Goal: Task Accomplishment & Management: Complete application form

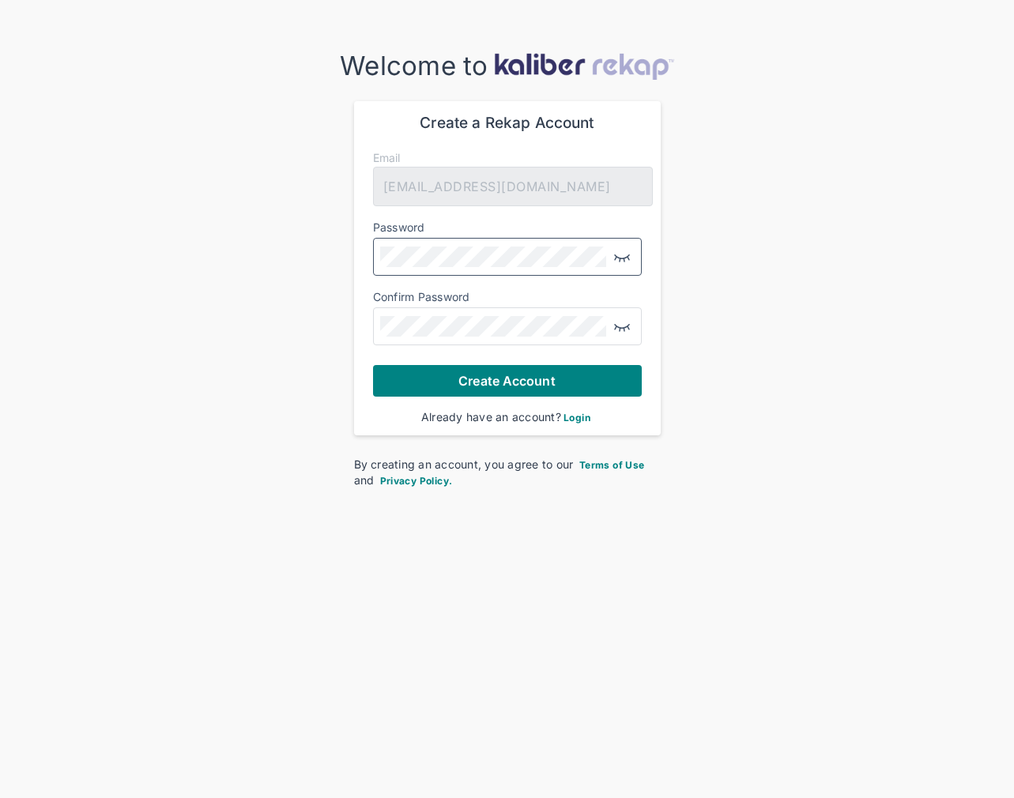
click at [621, 257] on img "button" at bounding box center [621, 256] width 19 height 19
click at [516, 376] on span "Create Account" at bounding box center [506, 381] width 96 height 16
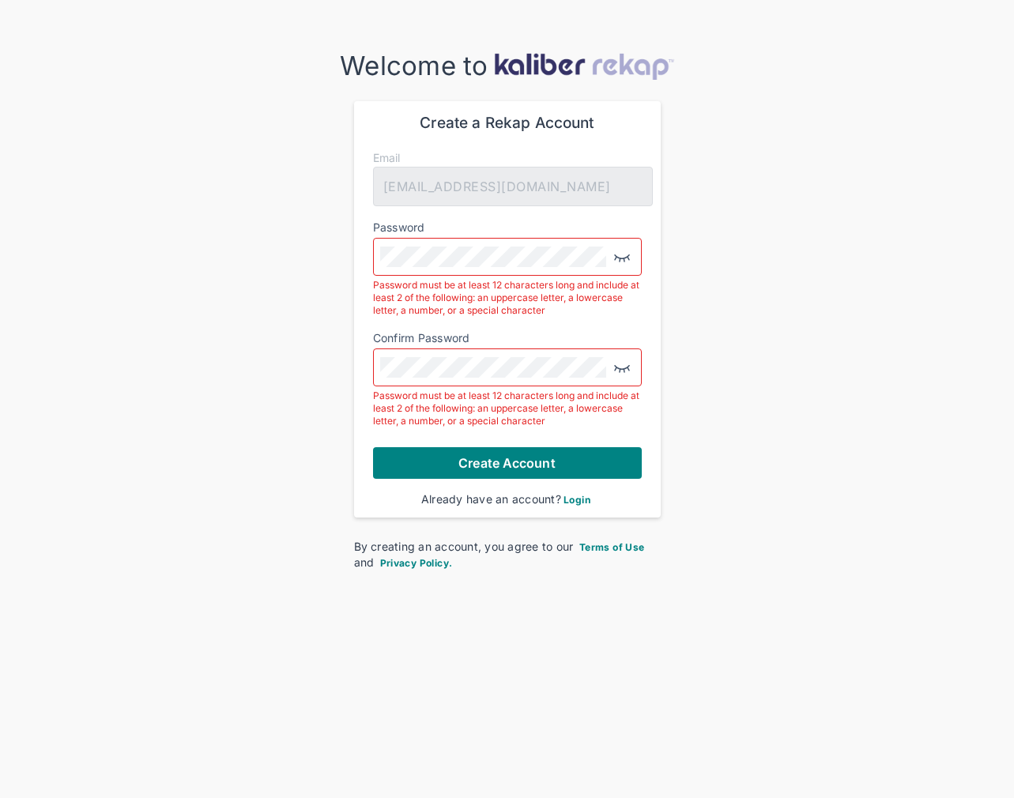
click at [620, 256] on img "button" at bounding box center [621, 256] width 19 height 19
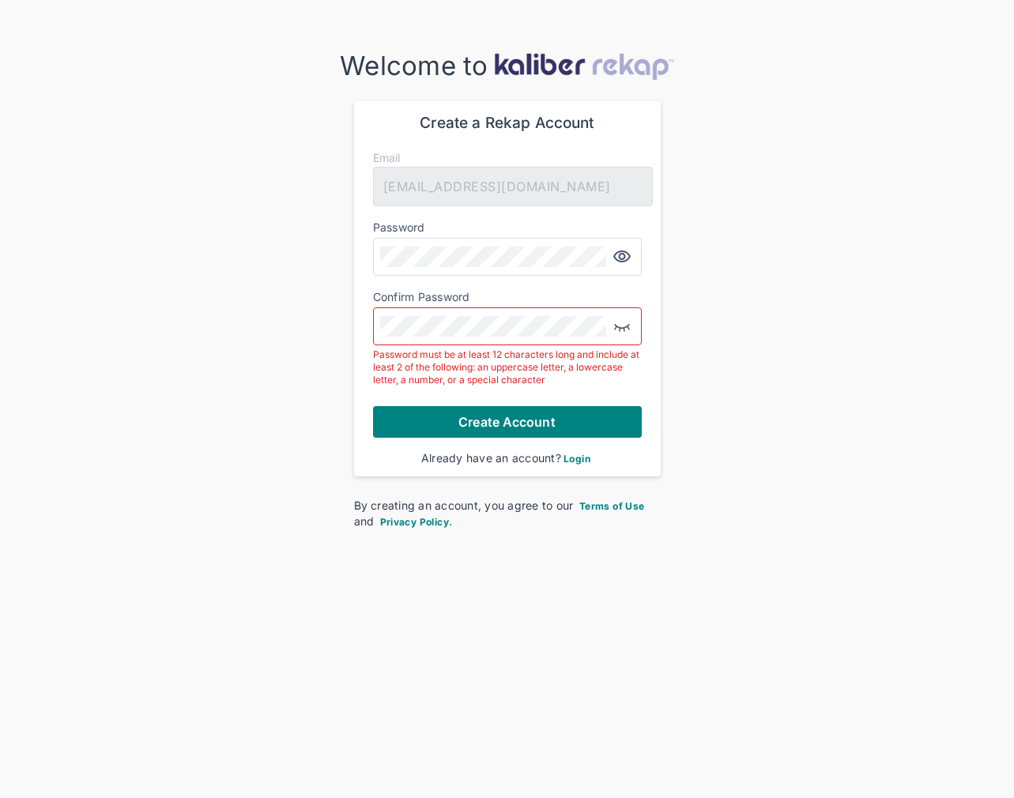
click at [621, 323] on img "button" at bounding box center [621, 326] width 19 height 19
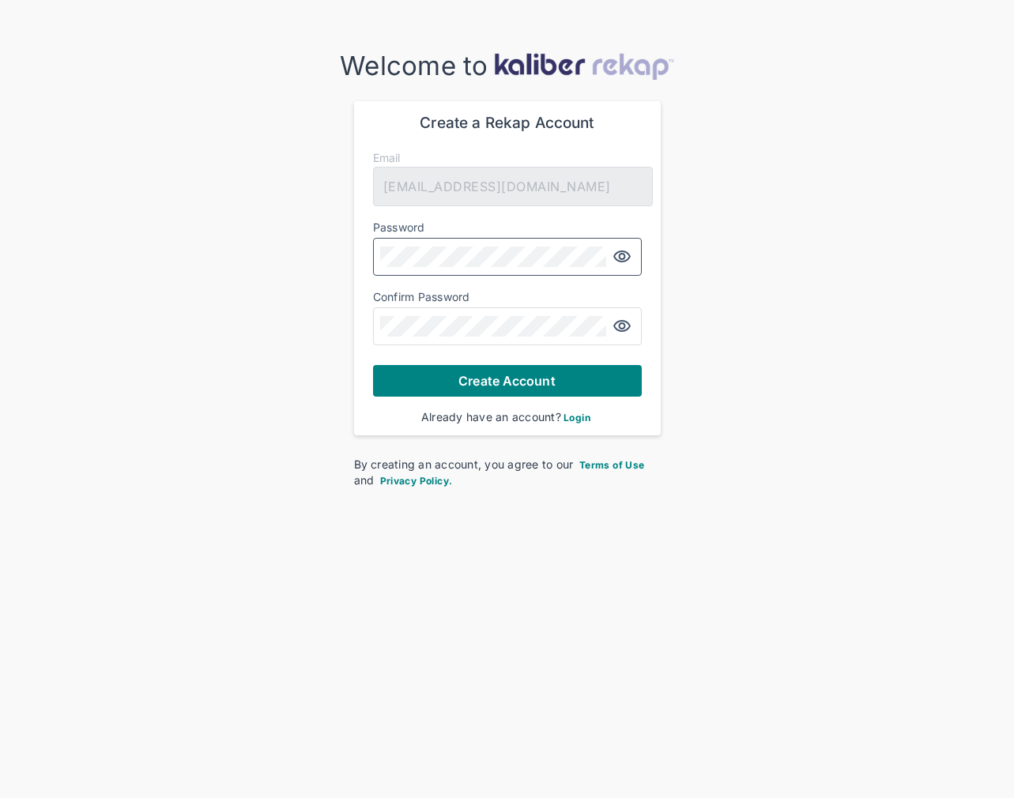
click at [620, 256] on img "button" at bounding box center [621, 256] width 19 height 19
click at [615, 325] on img "button" at bounding box center [621, 326] width 19 height 19
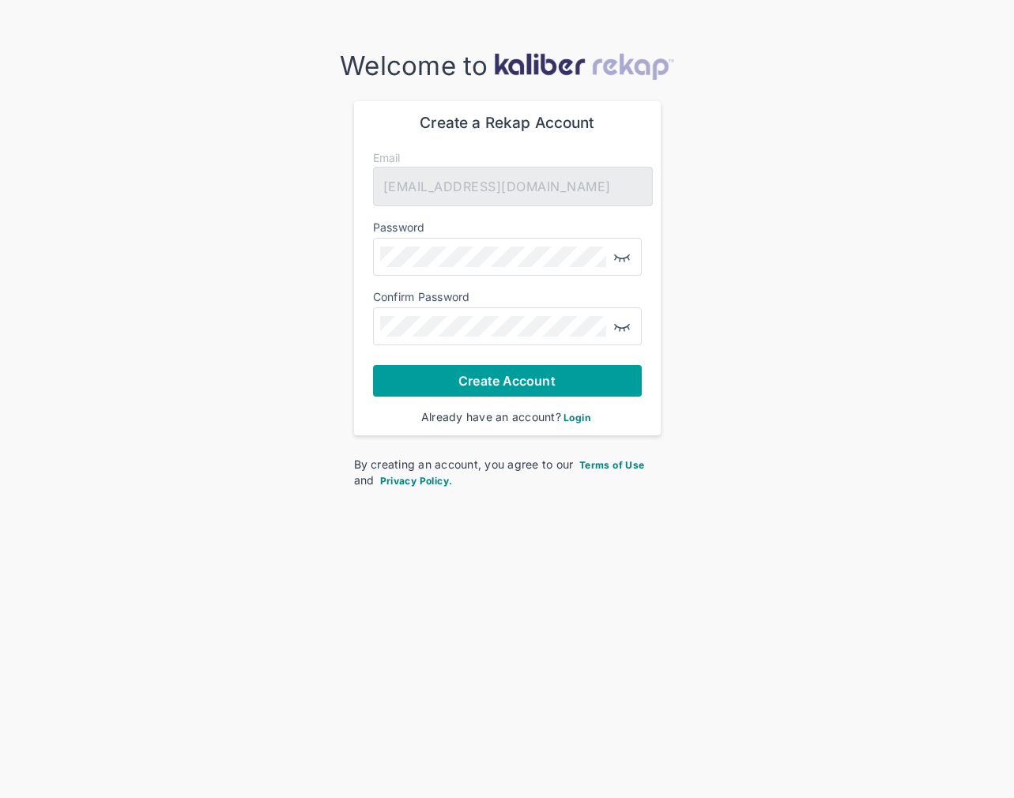
click at [529, 379] on span "Create Account" at bounding box center [506, 381] width 96 height 16
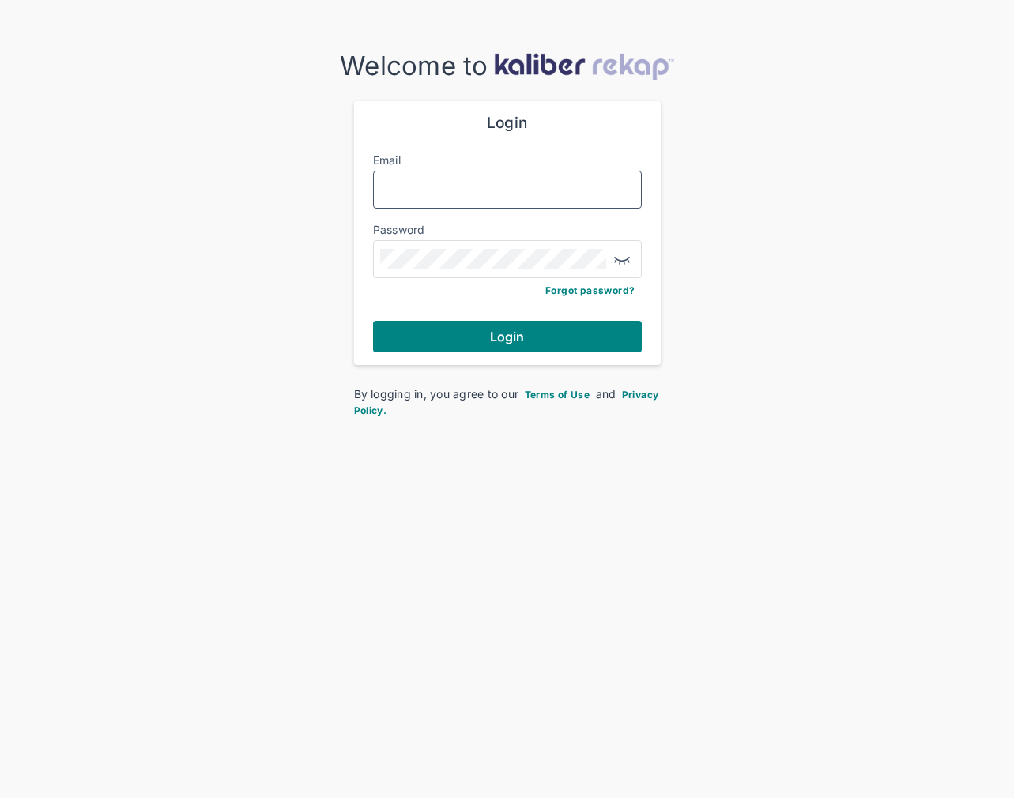
click at [399, 187] on input "Email" at bounding box center [507, 189] width 254 height 21
type input "**********"
click at [623, 262] on img "button" at bounding box center [621, 259] width 19 height 19
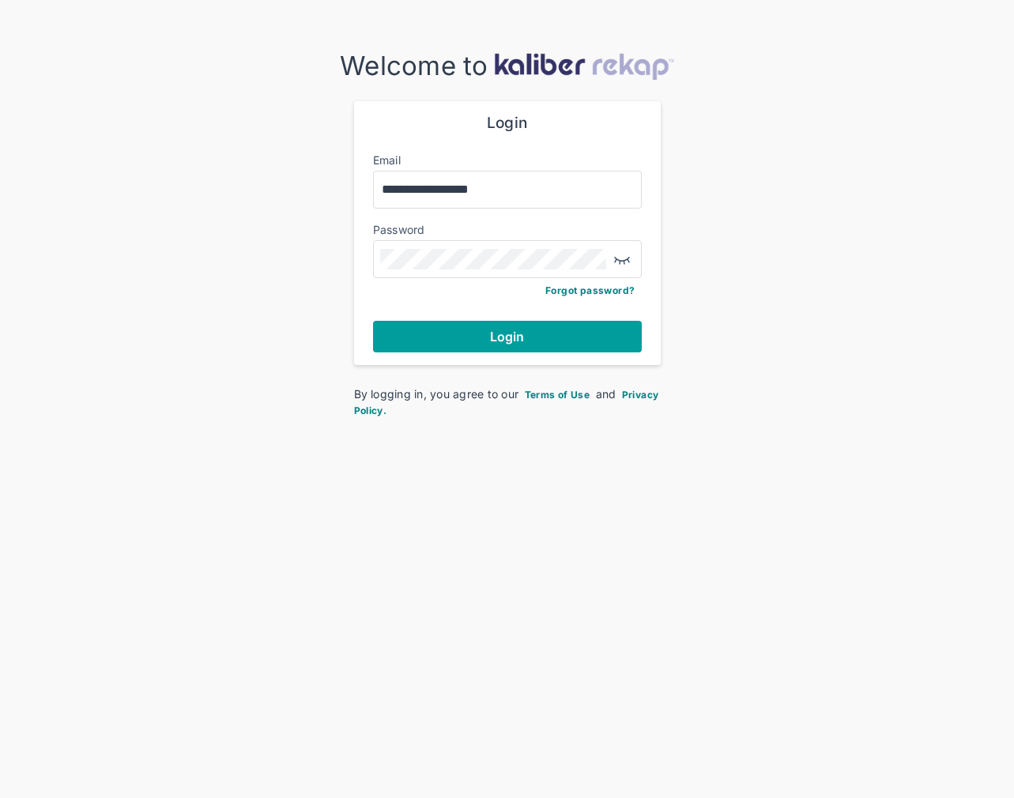
click at [546, 331] on button "Login" at bounding box center [507, 337] width 269 height 32
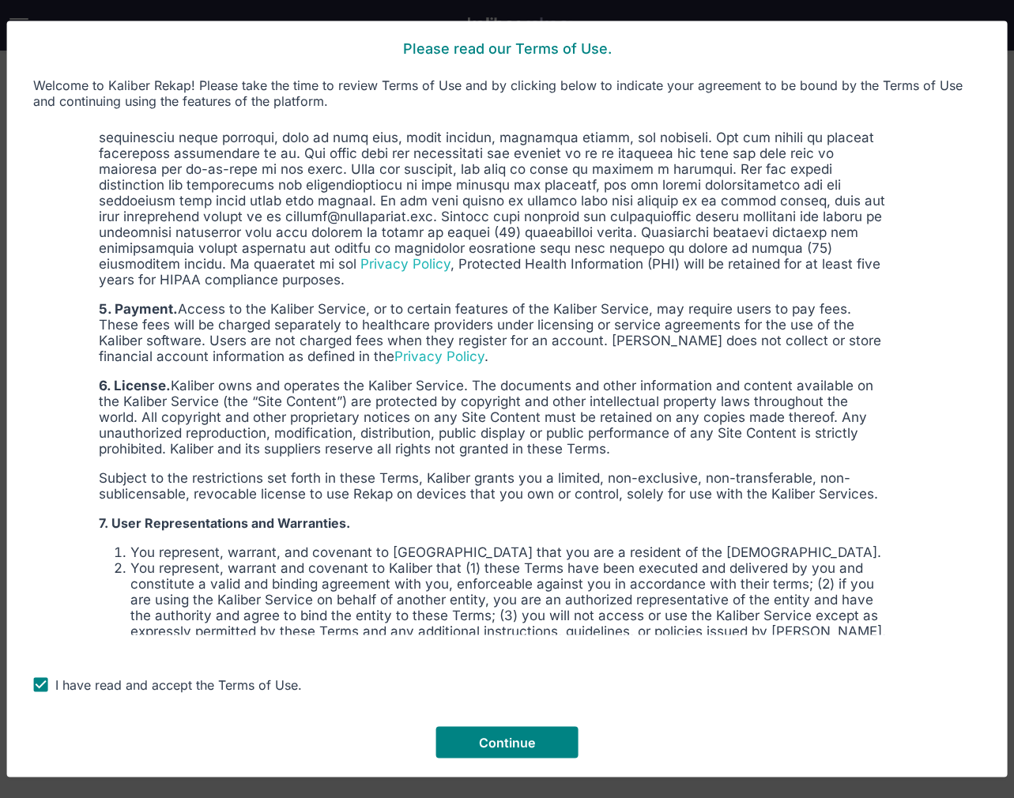
scroll to position [1544, 0]
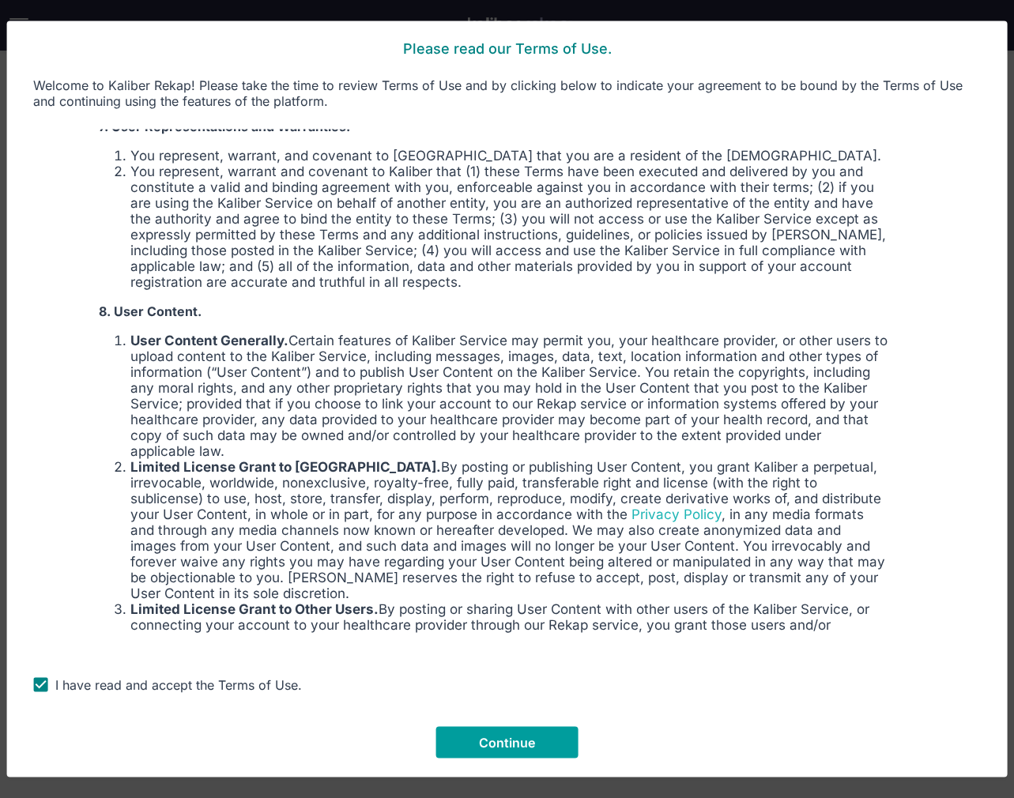
click at [511, 746] on span "Continue" at bounding box center [507, 743] width 57 height 16
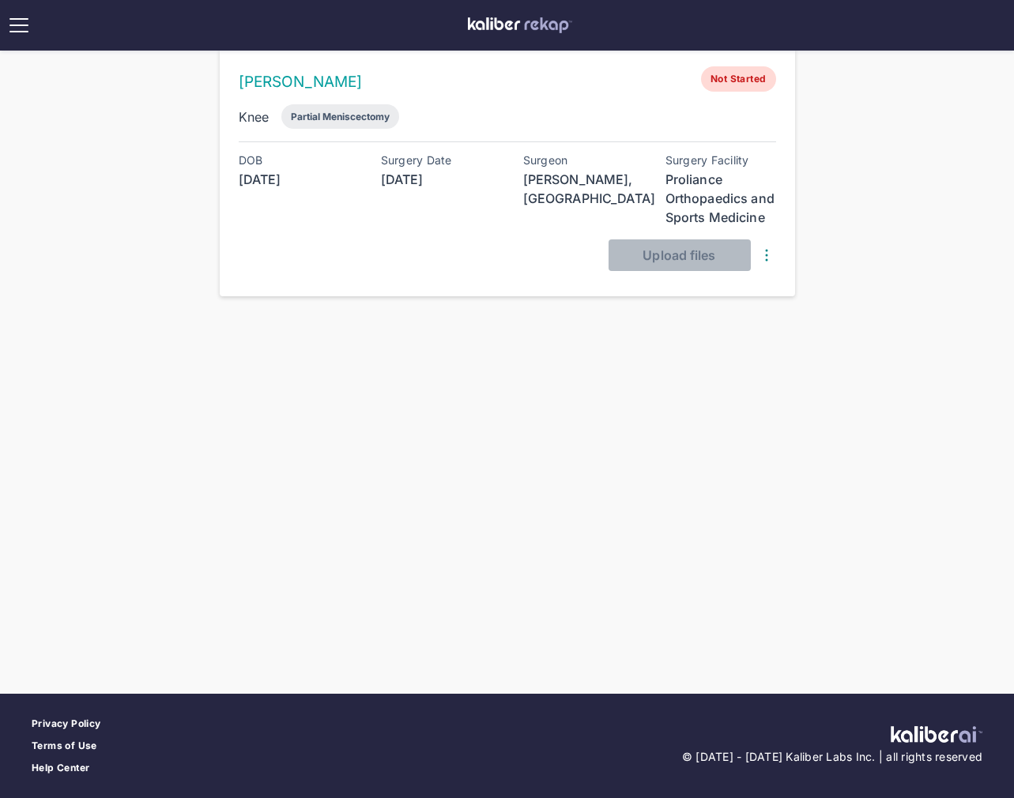
scroll to position [0, 0]
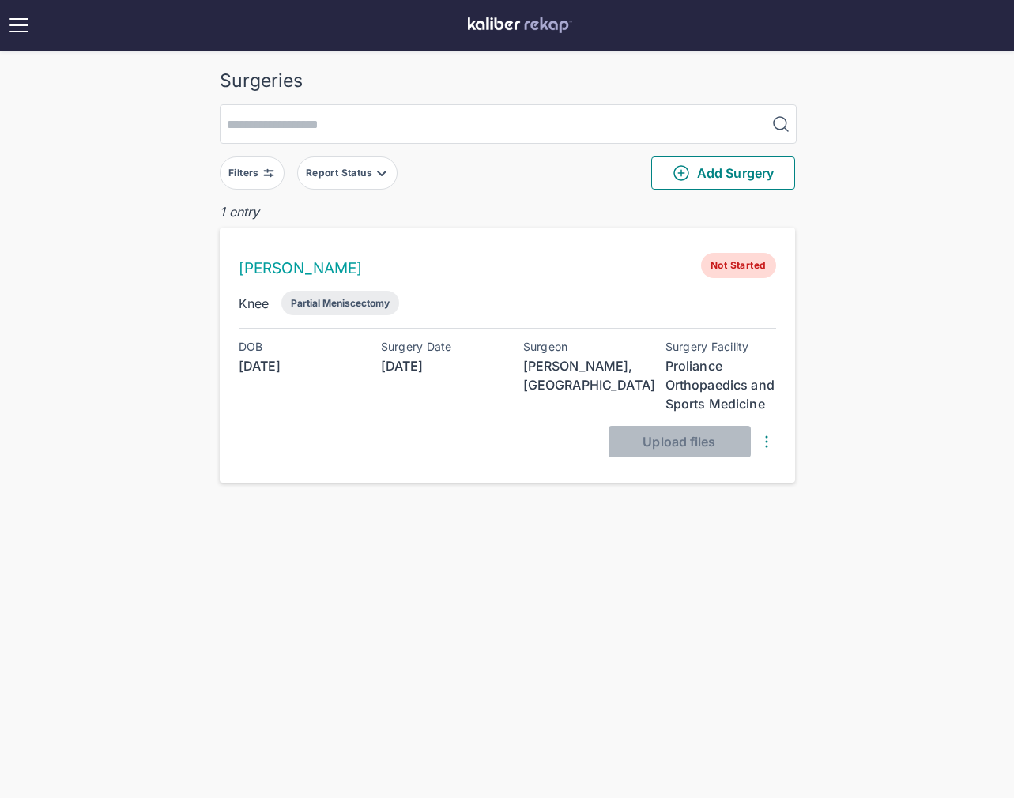
click at [26, 28] on img at bounding box center [18, 25] width 25 height 25
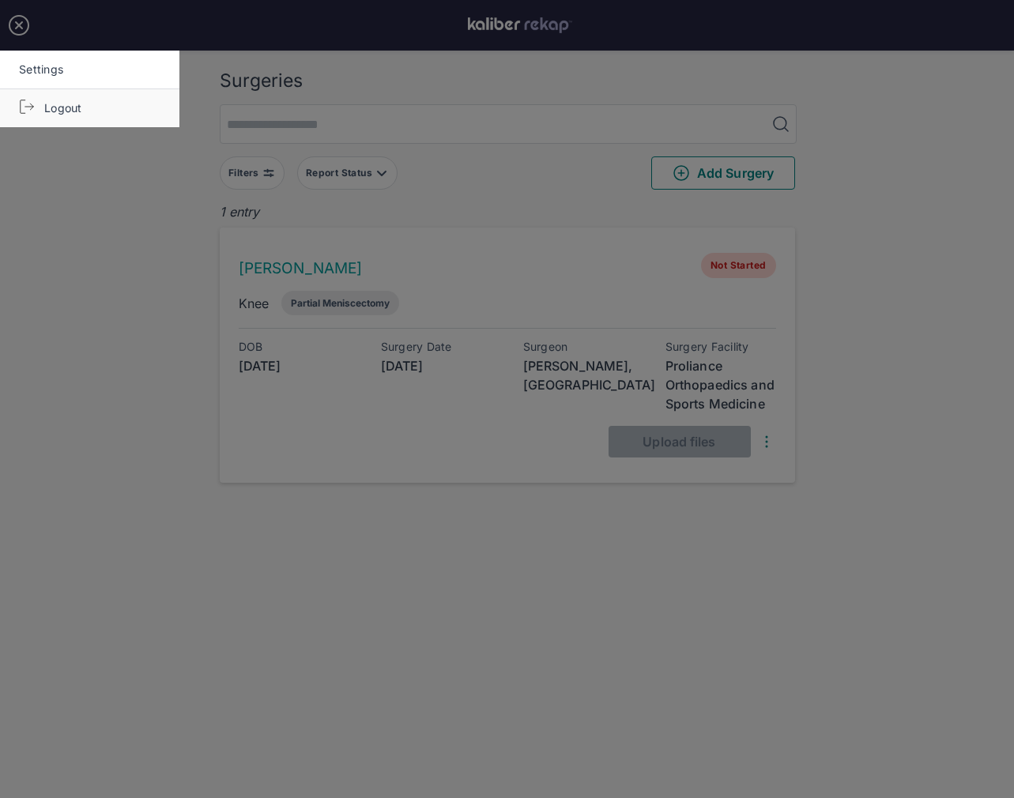
click at [73, 106] on link "Logout" at bounding box center [89, 108] width 179 height 38
